Goal: Find specific page/section: Find specific page/section

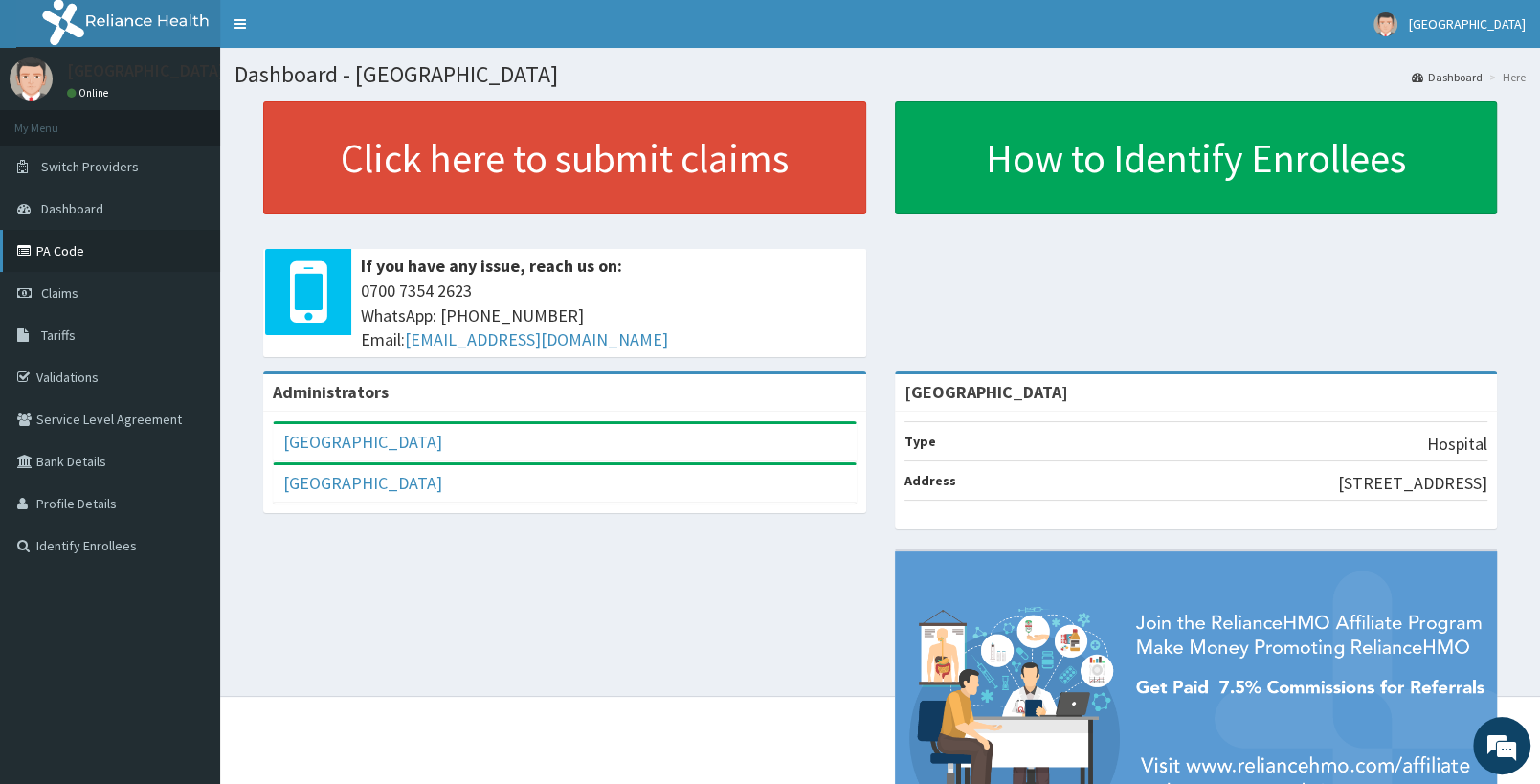
click at [59, 249] on link "PA Code" at bounding box center [110, 251] width 220 height 42
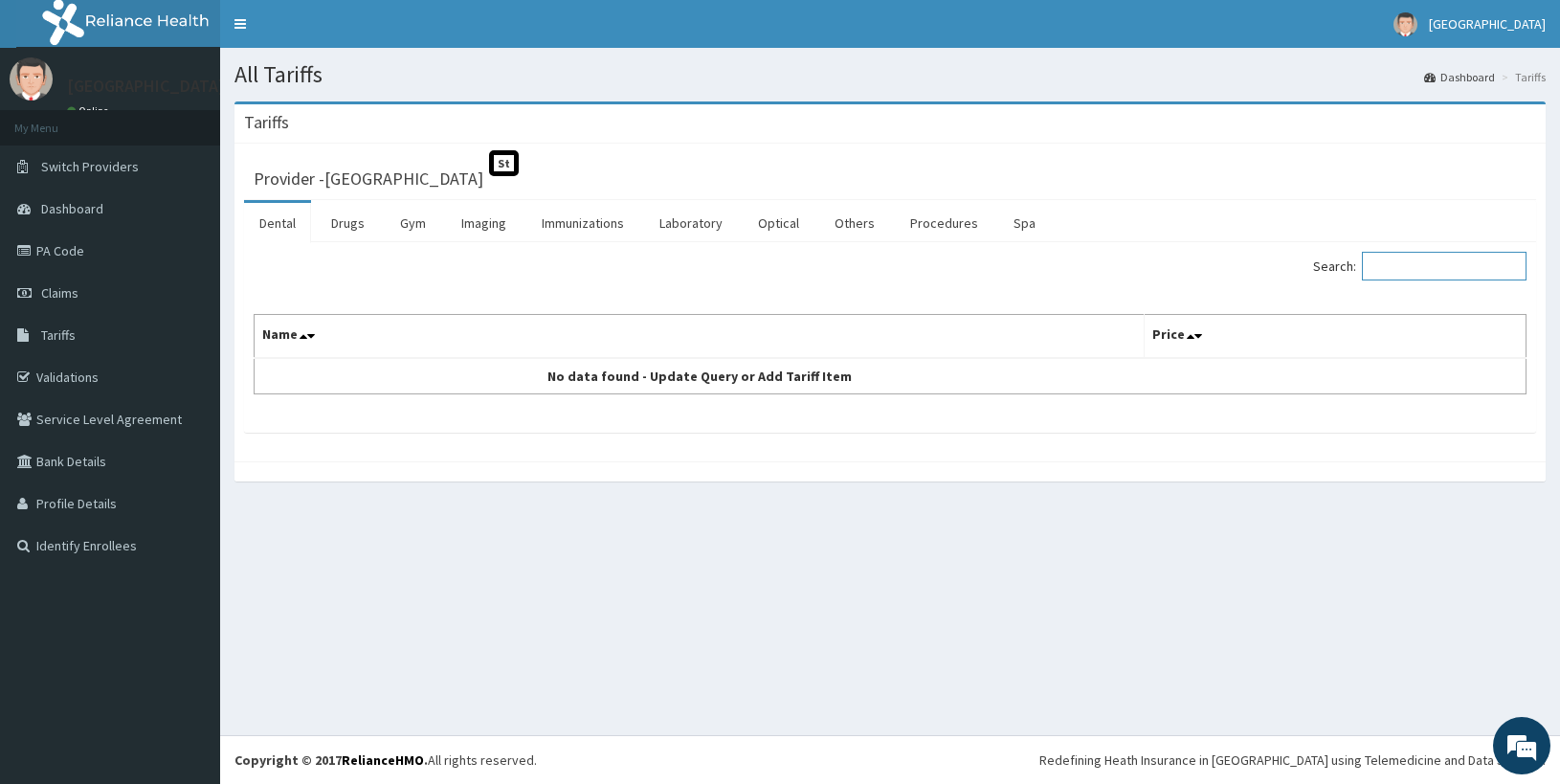
click at [1501, 272] on input "Search:" at bounding box center [1444, 266] width 165 height 29
type input "[MEDICAL_DATA]"
click at [482, 226] on link "Imaging" at bounding box center [483, 223] width 75 height 41
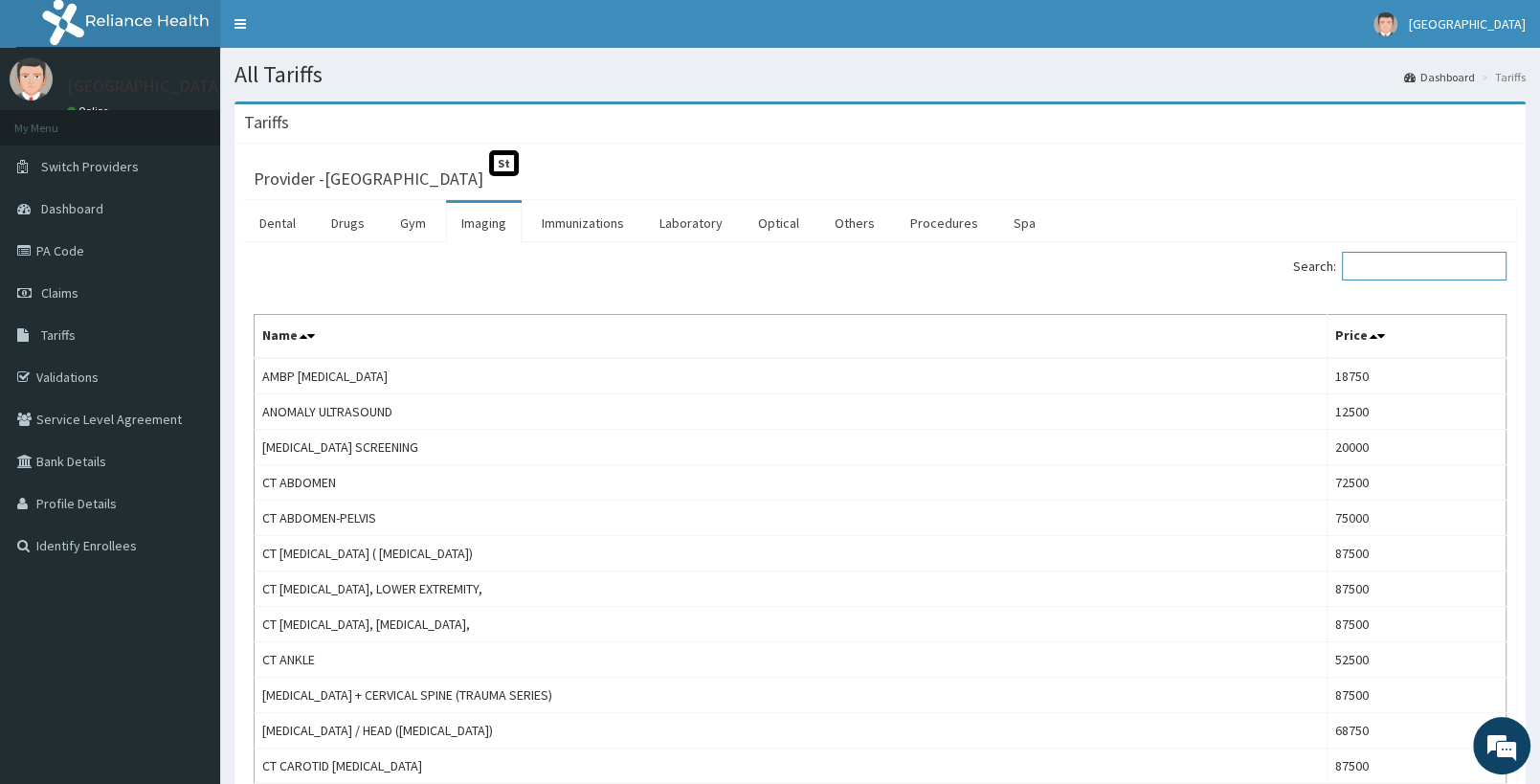
click at [1403, 269] on input "Search:" at bounding box center [1424, 266] width 165 height 29
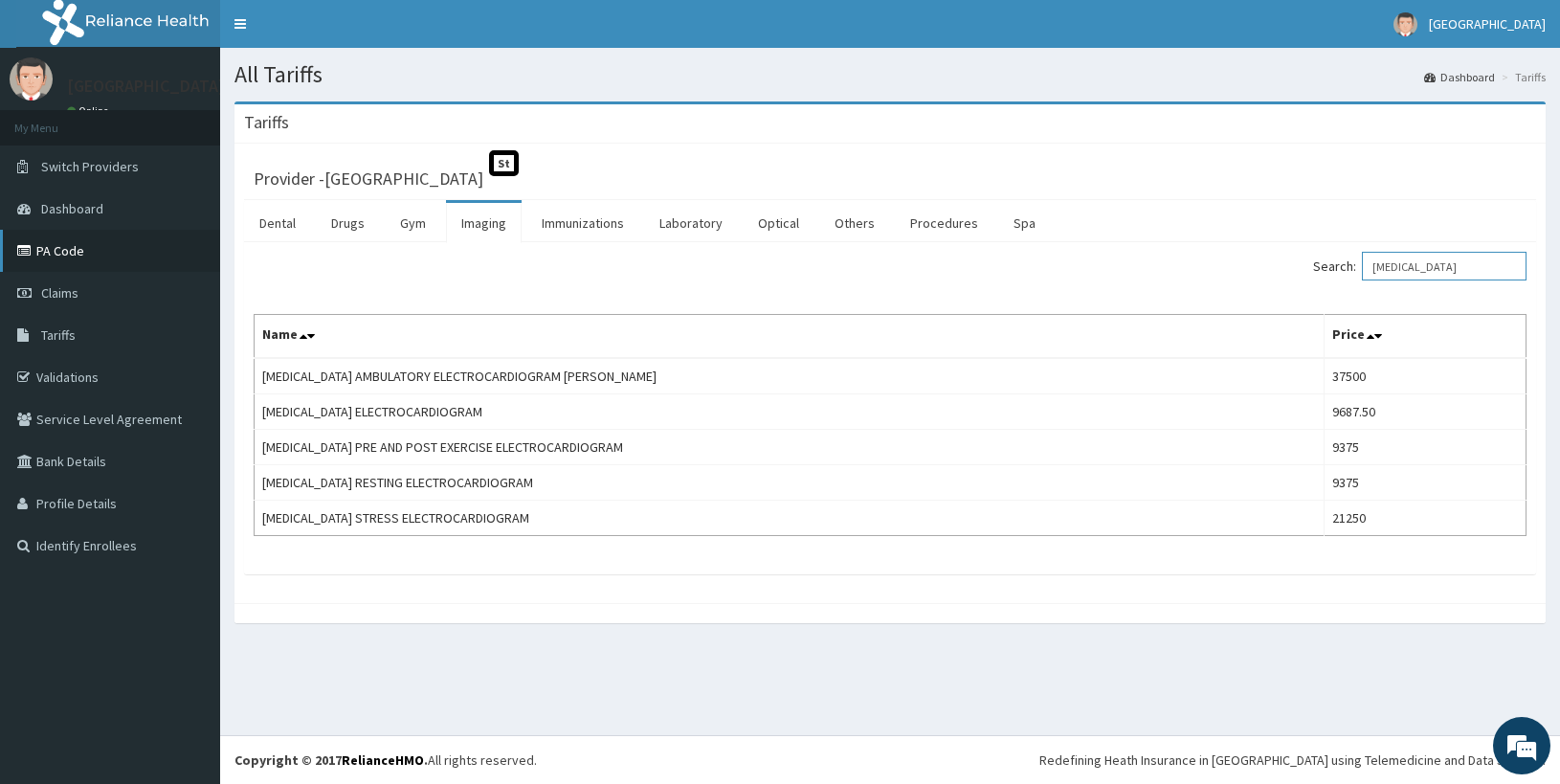
type input "[MEDICAL_DATA]"
click at [62, 244] on link "PA Code" at bounding box center [110, 251] width 220 height 42
